Goal: Register for event/course

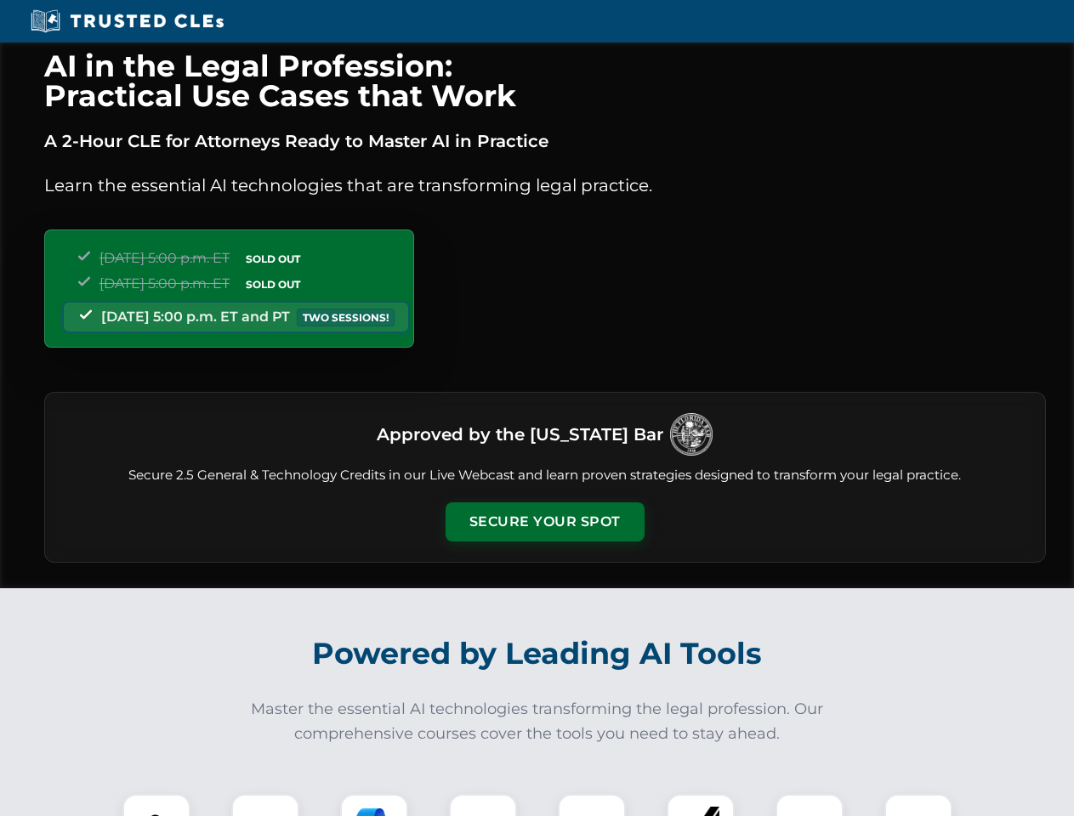
click at [544, 522] on button "Secure Your Spot" at bounding box center [545, 522] width 199 height 39
click at [156, 805] on img at bounding box center [156, 828] width 49 height 49
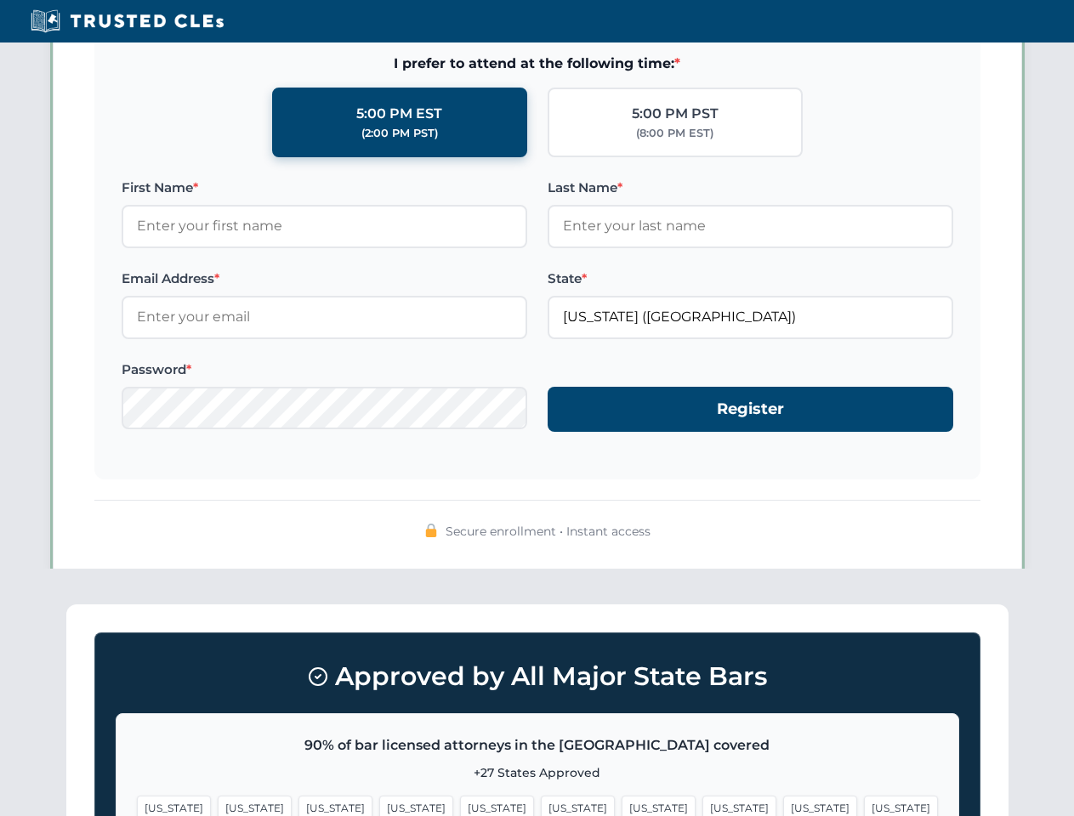
click at [622, 805] on span "[US_STATE]" at bounding box center [659, 808] width 74 height 25
click at [783, 805] on span "[US_STATE]" at bounding box center [820, 808] width 74 height 25
